Goal: Information Seeking & Learning: Learn about a topic

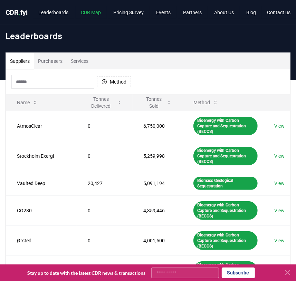
click at [95, 12] on link "CDR Map" at bounding box center [91, 12] width 31 height 12
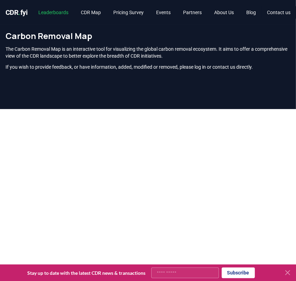
click at [64, 10] on link "Leaderboards" at bounding box center [53, 12] width 41 height 12
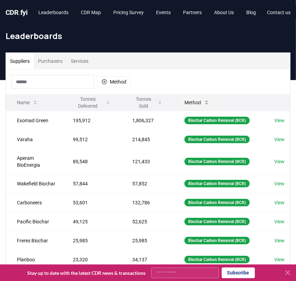
click at [192, 100] on button "Method" at bounding box center [197, 103] width 36 height 14
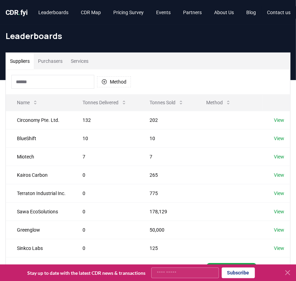
scroll to position [188, 0]
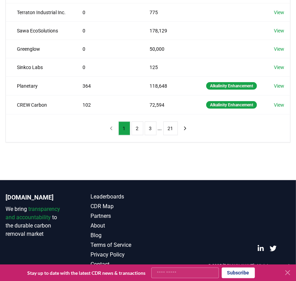
click at [160, 133] on li "..." at bounding box center [160, 128] width 4 height 8
click at [165, 135] on button "21" at bounding box center [170, 128] width 14 height 14
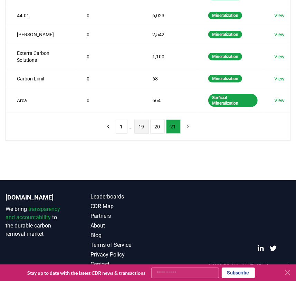
click at [140, 120] on button "19" at bounding box center [141, 127] width 14 height 14
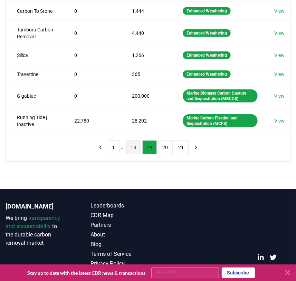
click at [133, 147] on button "18" at bounding box center [133, 147] width 14 height 14
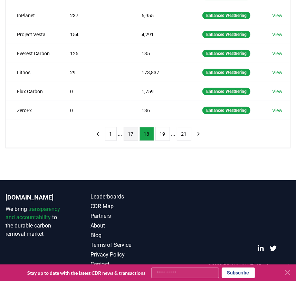
click at [131, 130] on button "17" at bounding box center [131, 134] width 14 height 14
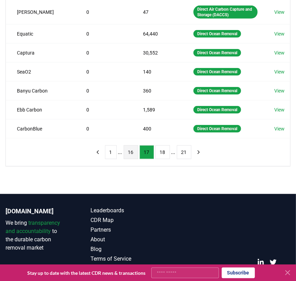
click at [134, 149] on button "16" at bounding box center [131, 152] width 14 height 14
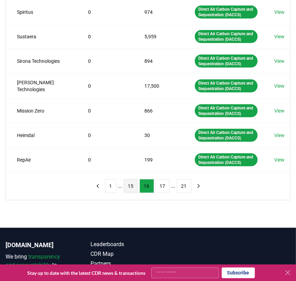
click at [132, 179] on button "15" at bounding box center [131, 186] width 14 height 14
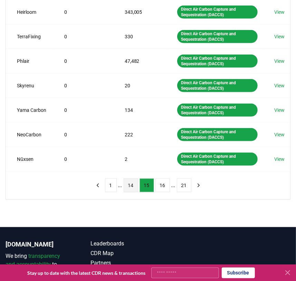
click at [134, 182] on button "14" at bounding box center [131, 185] width 14 height 14
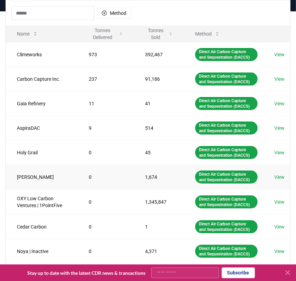
scroll to position [60, 0]
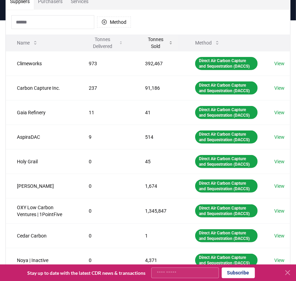
click at [147, 45] on button "Tonnes Sold" at bounding box center [158, 43] width 39 height 14
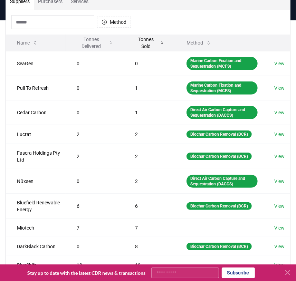
click at [146, 47] on button "Tonnes Sold" at bounding box center [149, 43] width 40 height 14
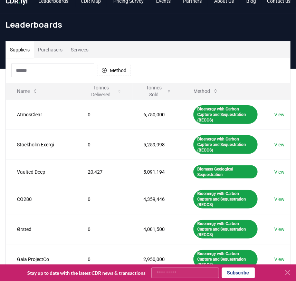
scroll to position [0, 0]
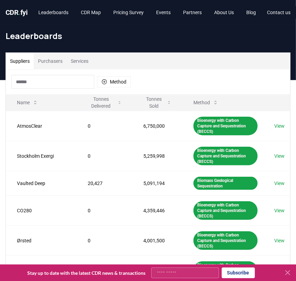
click at [49, 82] on input at bounding box center [52, 82] width 83 height 14
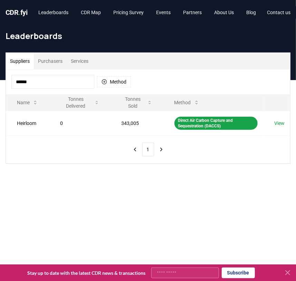
type input "******"
drag, startPoint x: 160, startPoint y: 79, endPoint x: 153, endPoint y: 79, distance: 6.9
click at [160, 79] on div "****** Method" at bounding box center [148, 81] width 284 height 25
